Goal: Task Accomplishment & Management: Manage account settings

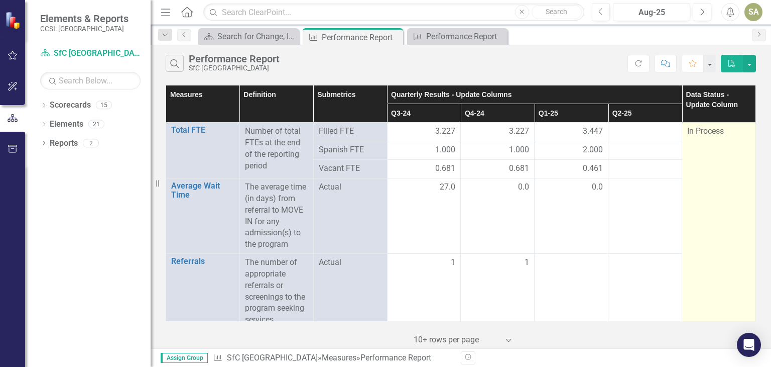
scroll to position [263, 0]
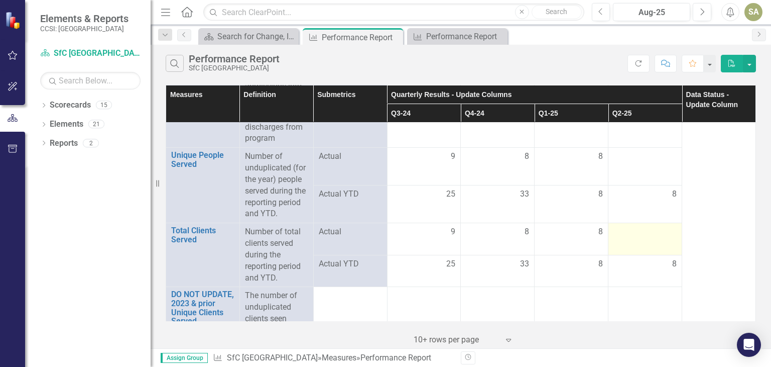
click at [640, 234] on div at bounding box center [645, 232] width 63 height 12
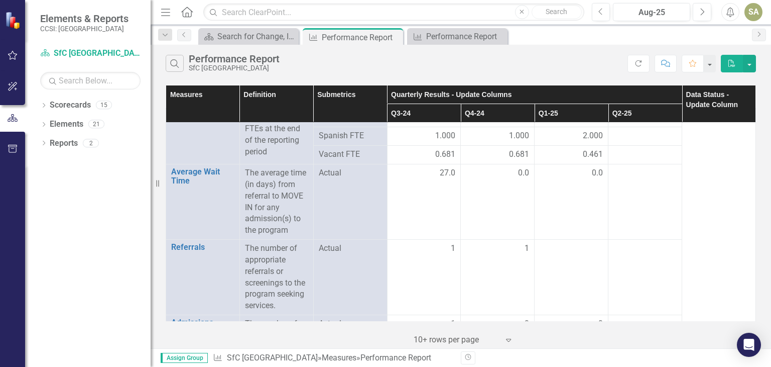
scroll to position [0, 0]
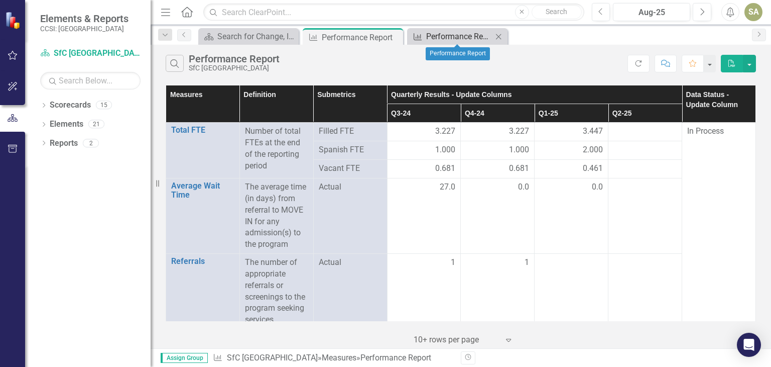
click at [455, 33] on div "Performance Report" at bounding box center [459, 36] width 66 height 13
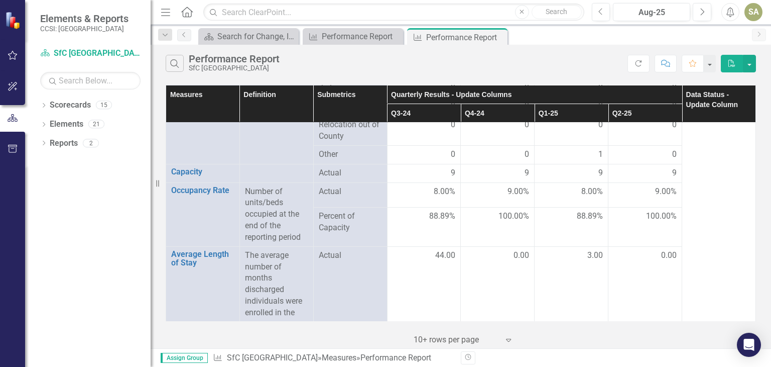
scroll to position [1171, 0]
click at [637, 232] on td "100.00%" at bounding box center [646, 226] width 74 height 39
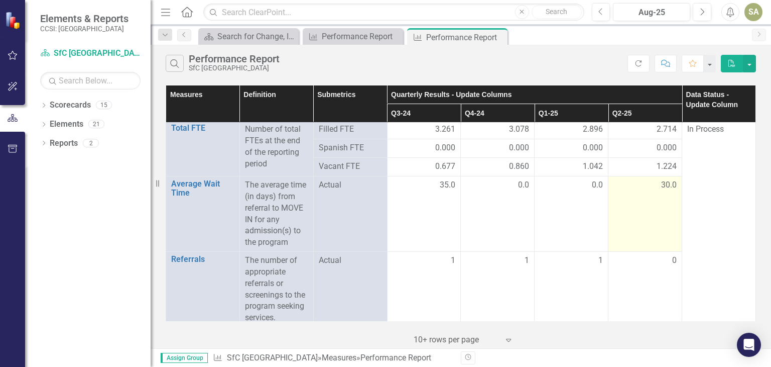
scroll to position [0, 0]
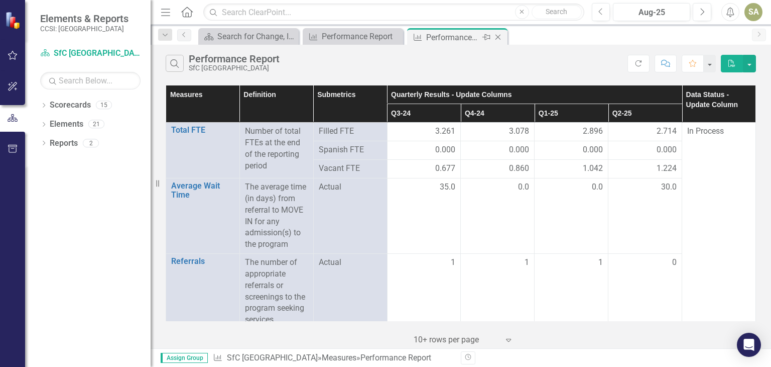
click at [498, 37] on icon at bounding box center [499, 38] width 6 height 6
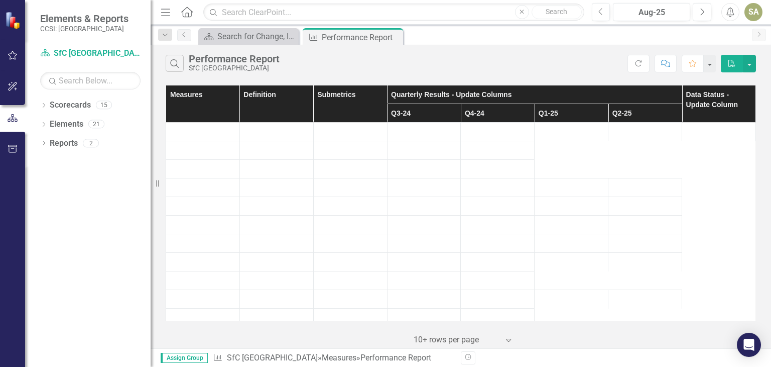
click at [498, 37] on div "Scorecard Search for Change, Inc Landing Page Close Measure Performance Report …" at bounding box center [471, 36] width 551 height 16
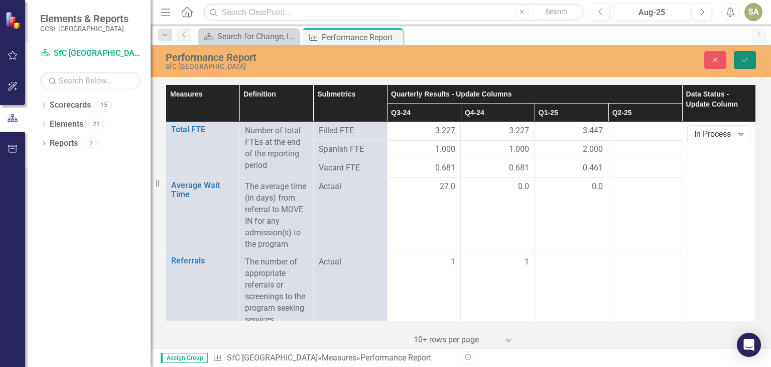
click at [750, 57] on button "Save" at bounding box center [745, 60] width 22 height 18
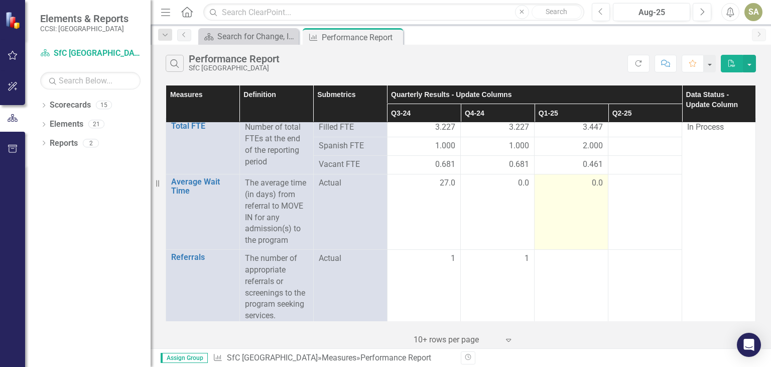
scroll to position [4, 0]
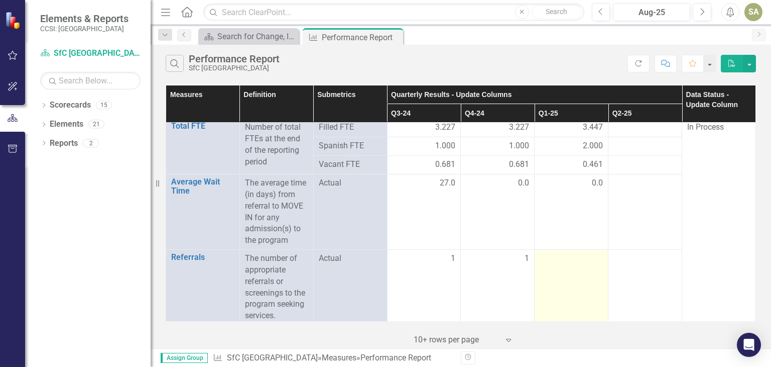
click at [579, 263] on div at bounding box center [571, 259] width 63 height 12
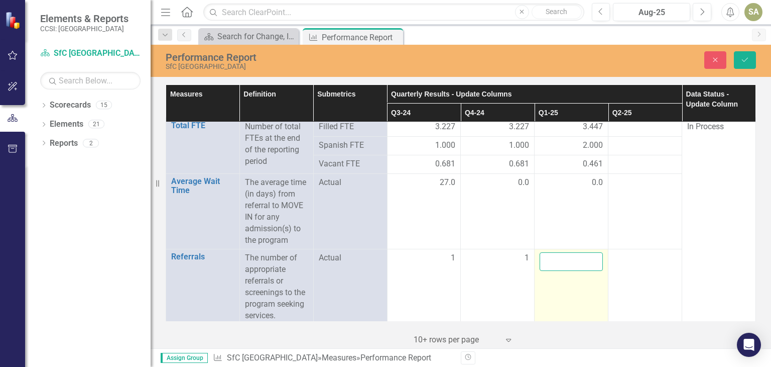
click at [579, 260] on input "number" at bounding box center [571, 261] width 63 height 19
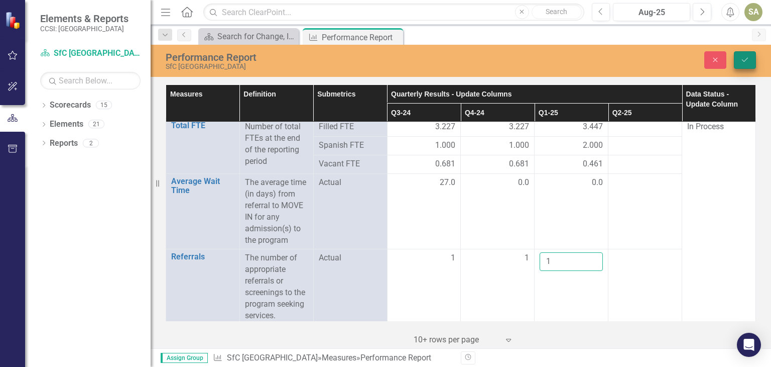
type input "1"
click at [746, 62] on icon "Save" at bounding box center [745, 59] width 9 height 7
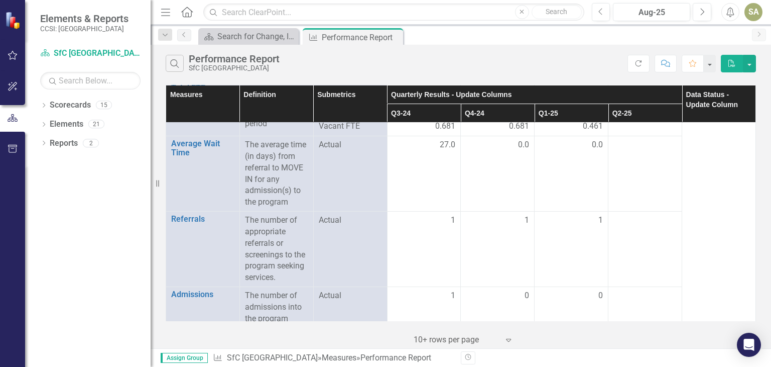
scroll to position [0, 0]
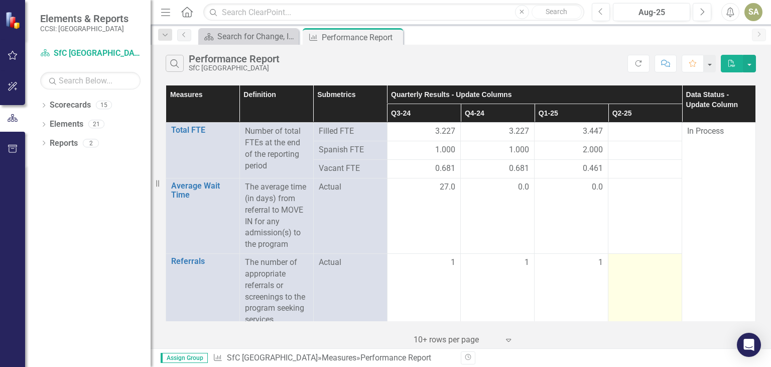
click at [631, 267] on div at bounding box center [645, 263] width 63 height 12
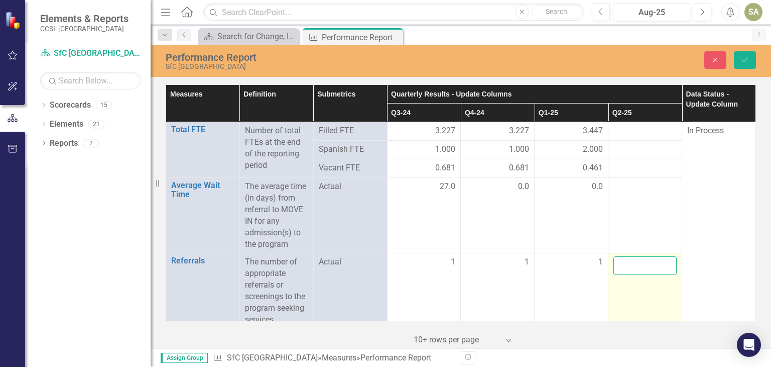
click at [631, 267] on input "number" at bounding box center [645, 265] width 63 height 19
click at [392, 35] on icon at bounding box center [394, 38] width 6 height 6
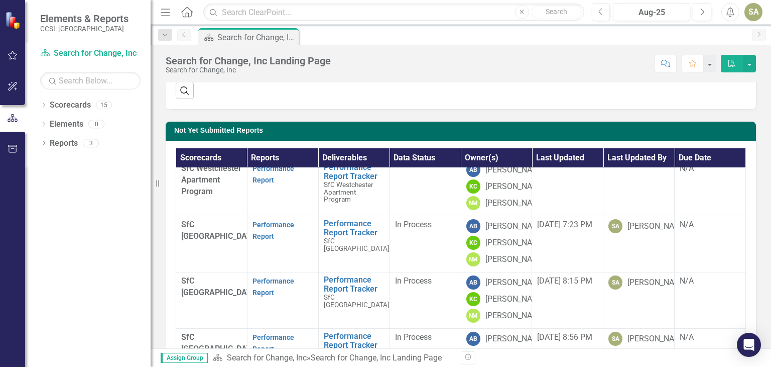
scroll to position [177, 0]
click at [266, 184] on link "Performance Report" at bounding box center [274, 174] width 42 height 20
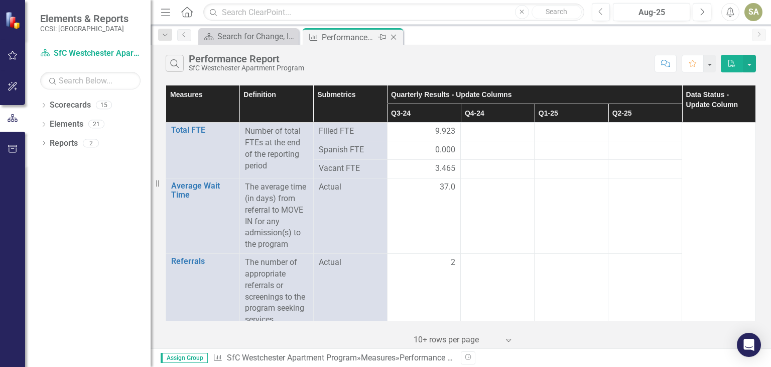
click at [395, 35] on icon "Close" at bounding box center [394, 37] width 10 height 8
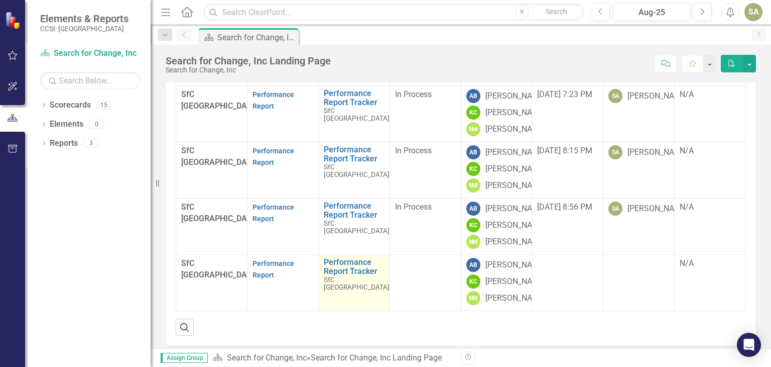
scroll to position [422, 0]
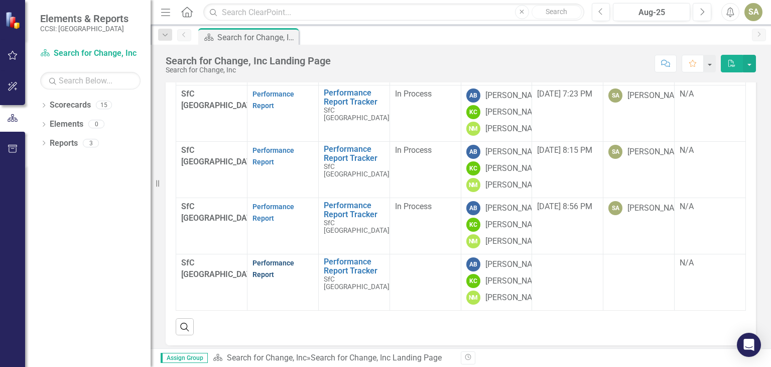
click at [261, 259] on link "Performance Report" at bounding box center [274, 269] width 42 height 20
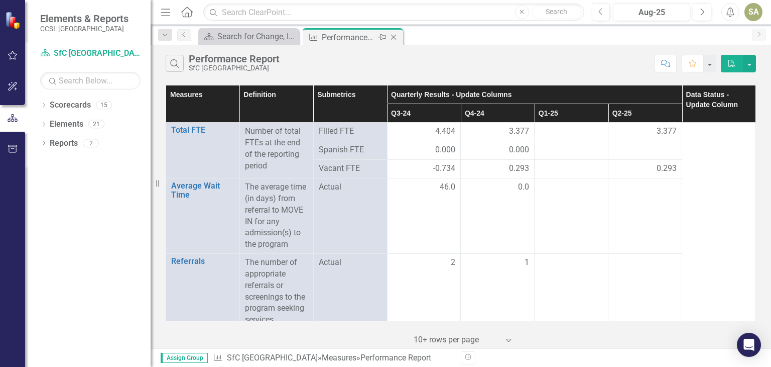
click at [392, 34] on icon "Close" at bounding box center [394, 37] width 10 height 8
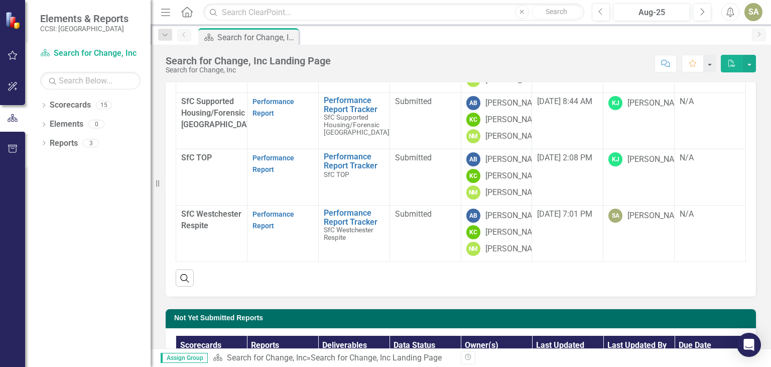
scroll to position [125, 0]
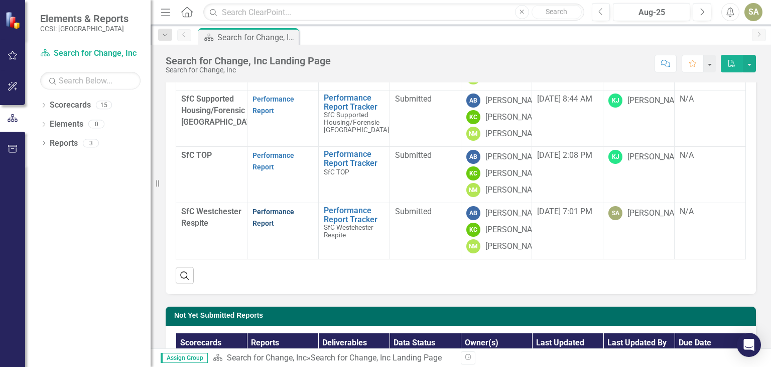
click at [264, 207] on link "Performance Report" at bounding box center [274, 217] width 42 height 20
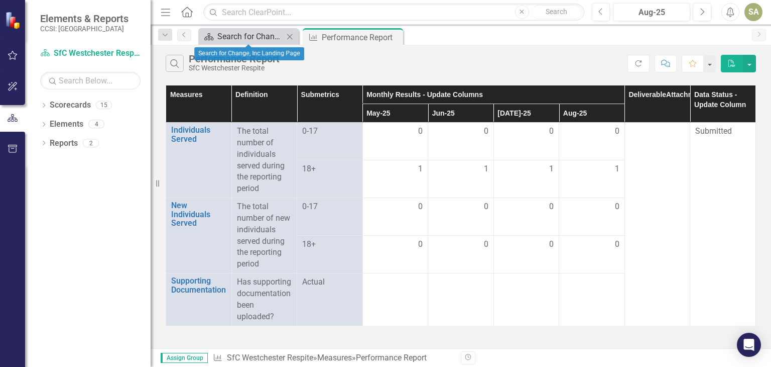
click at [256, 38] on div "Search for Change, Inc Landing Page" at bounding box center [250, 36] width 66 height 13
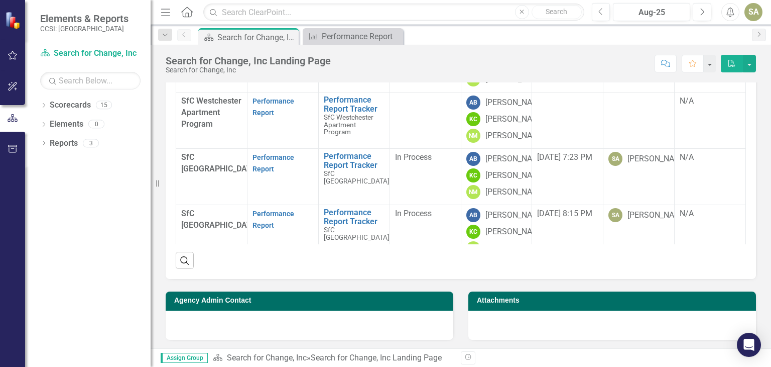
scroll to position [65, 0]
click at [268, 119] on p "Performance Report" at bounding box center [283, 107] width 61 height 23
click at [264, 117] on link "Performance Report" at bounding box center [274, 107] width 42 height 20
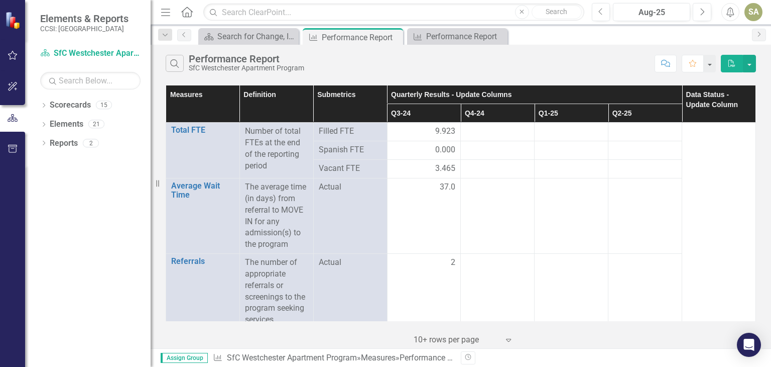
click at [275, 55] on div "Performance Report" at bounding box center [247, 58] width 116 height 11
click at [751, 13] on div "SA" at bounding box center [754, 12] width 18 height 18
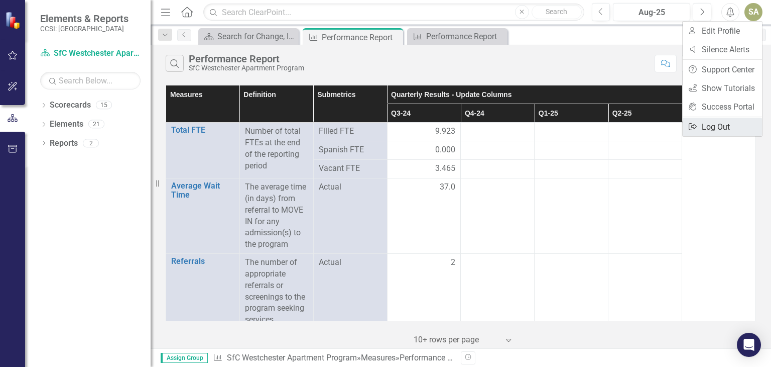
click at [707, 128] on link "Logout Log Out" at bounding box center [722, 127] width 79 height 19
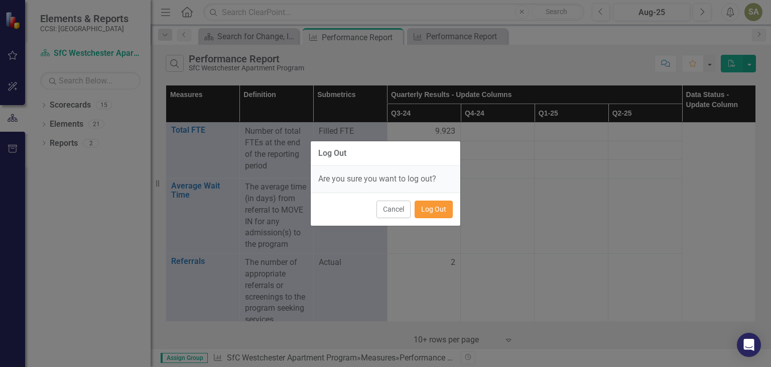
click at [437, 208] on button "Log Out" at bounding box center [434, 209] width 38 height 18
